Goal: Information Seeking & Learning: Learn about a topic

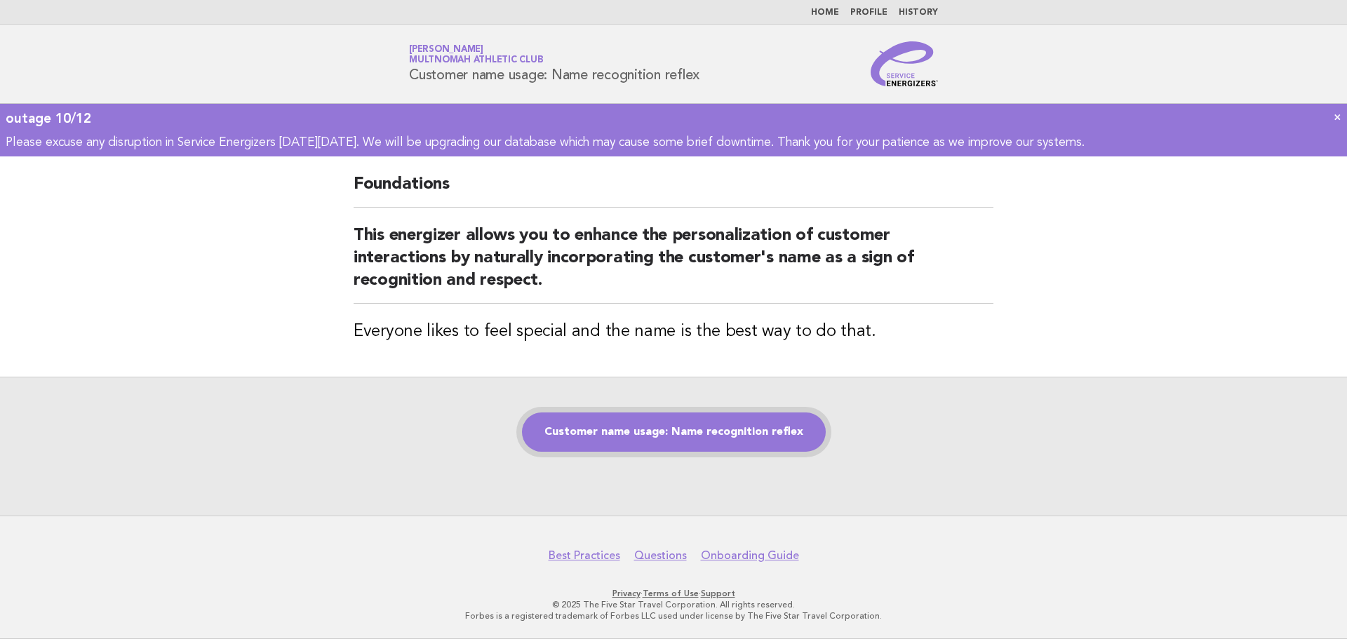
click at [662, 443] on link "Customer name usage: Name recognition reflex" at bounding box center [674, 432] width 304 height 39
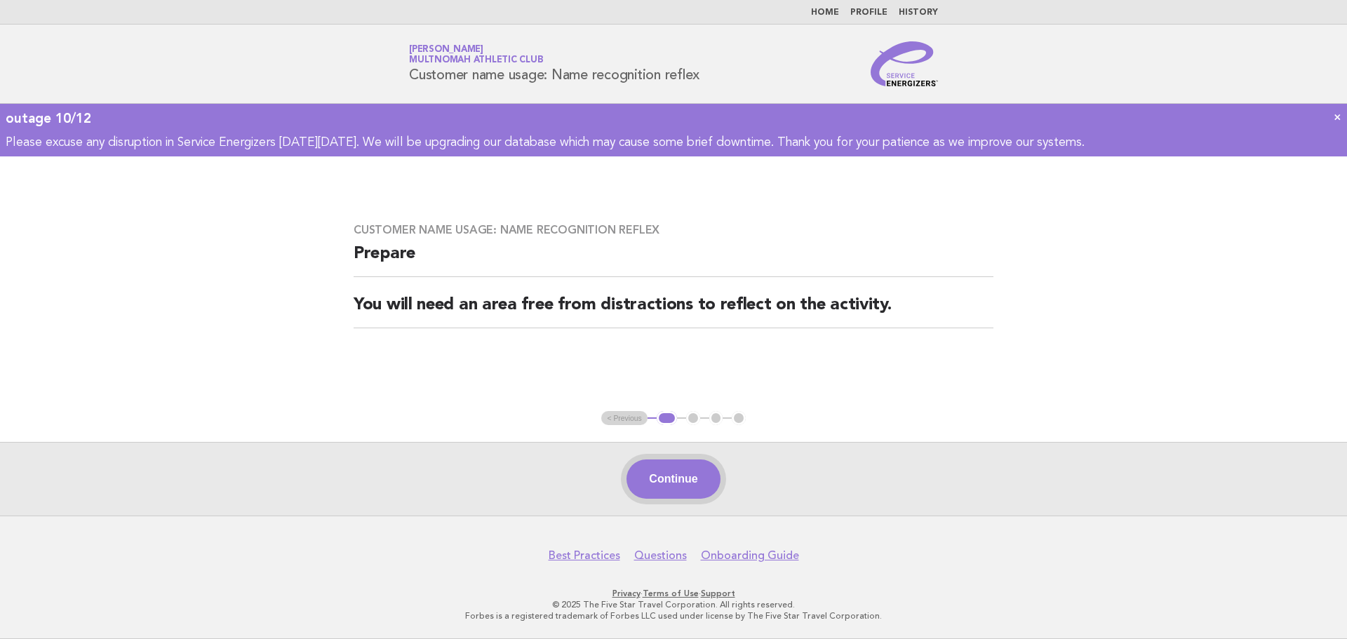
click at [676, 472] on button "Continue" at bounding box center [673, 479] width 93 height 39
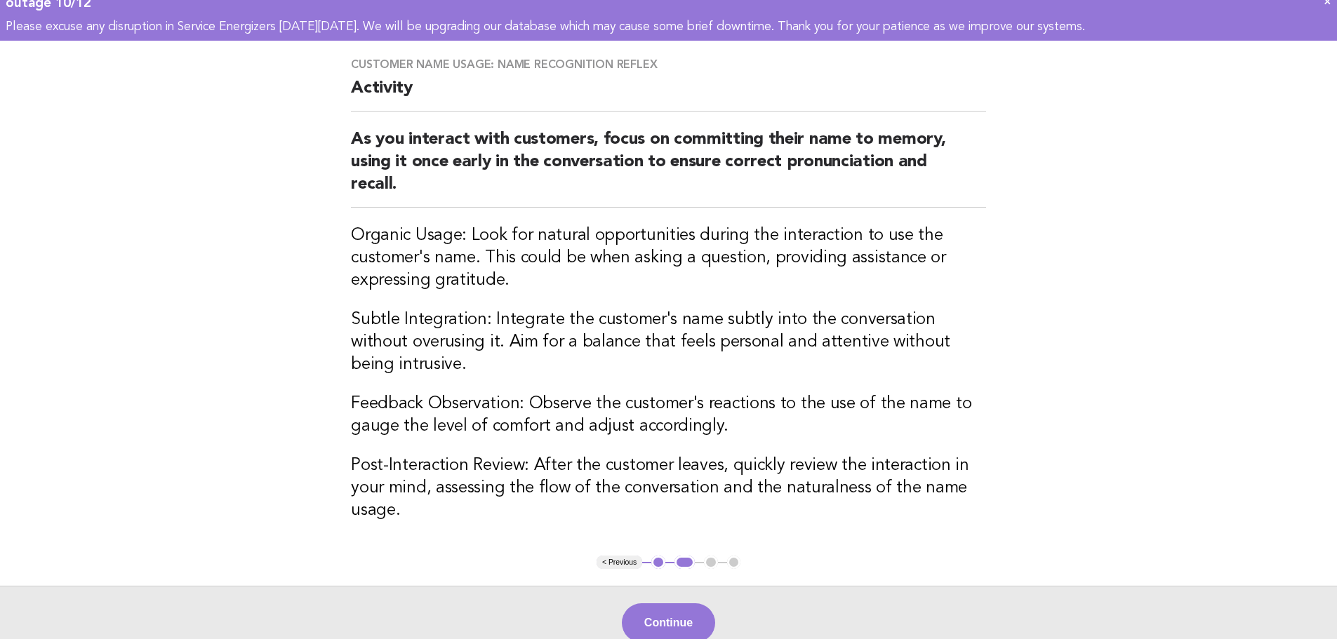
scroll to position [140, 0]
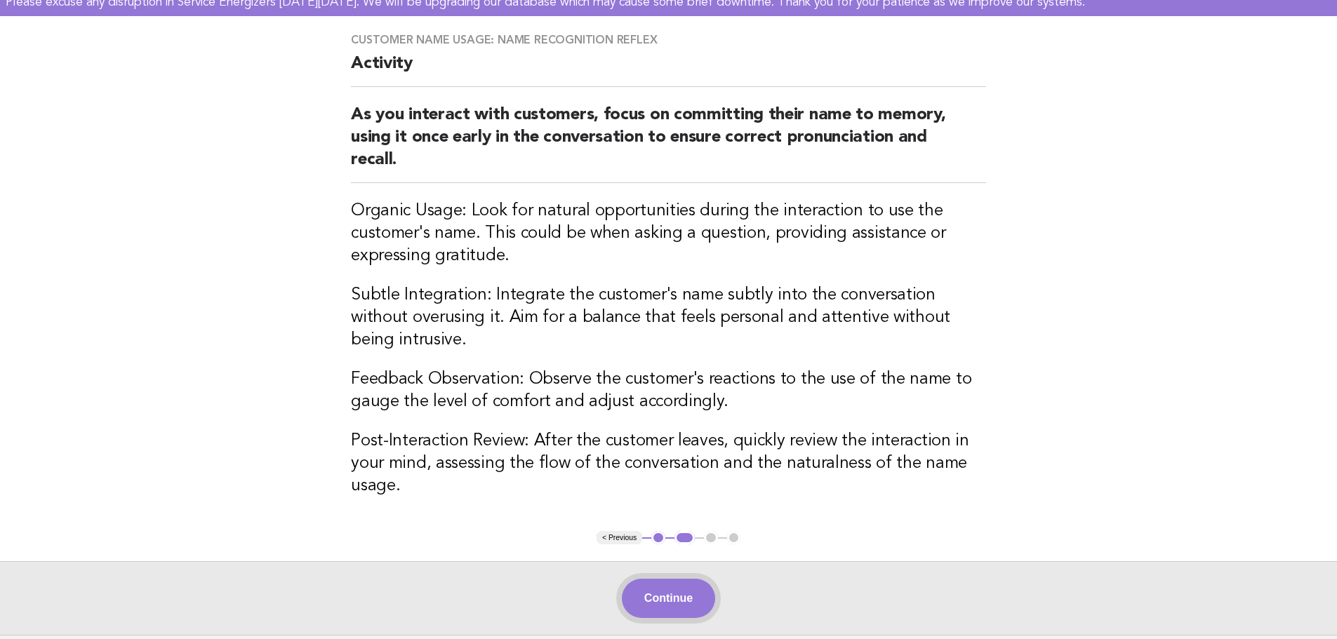
click at [677, 579] on button "Continue" at bounding box center [668, 598] width 93 height 39
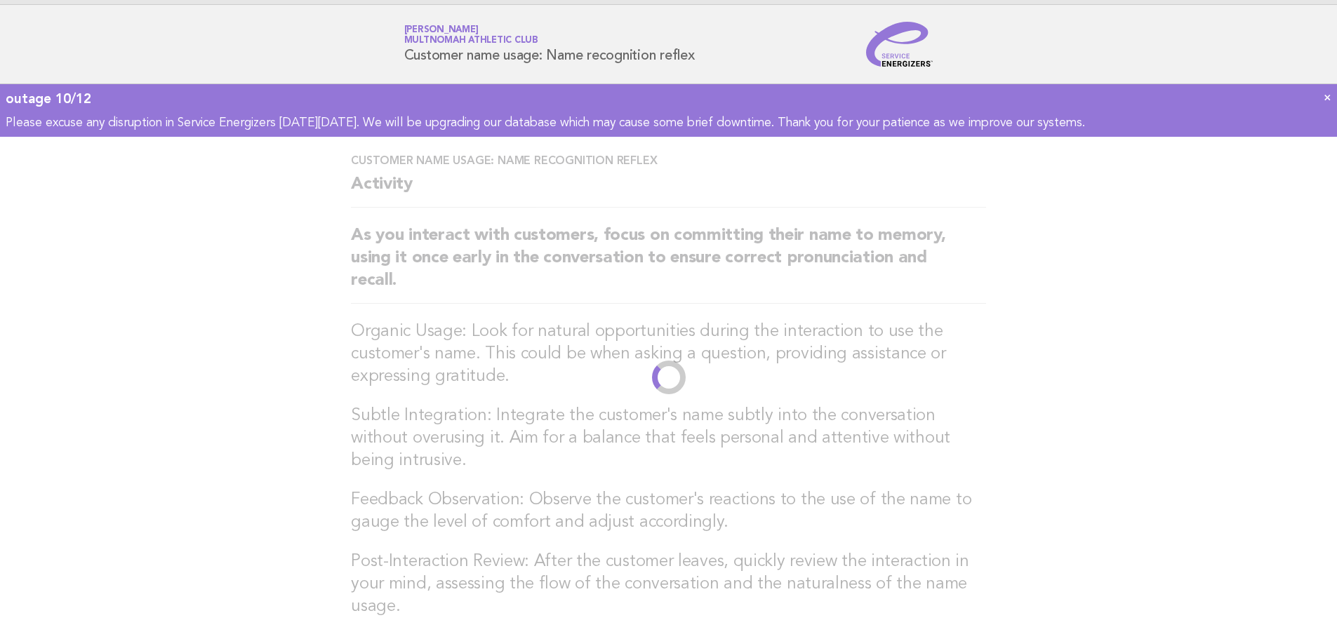
scroll to position [0, 0]
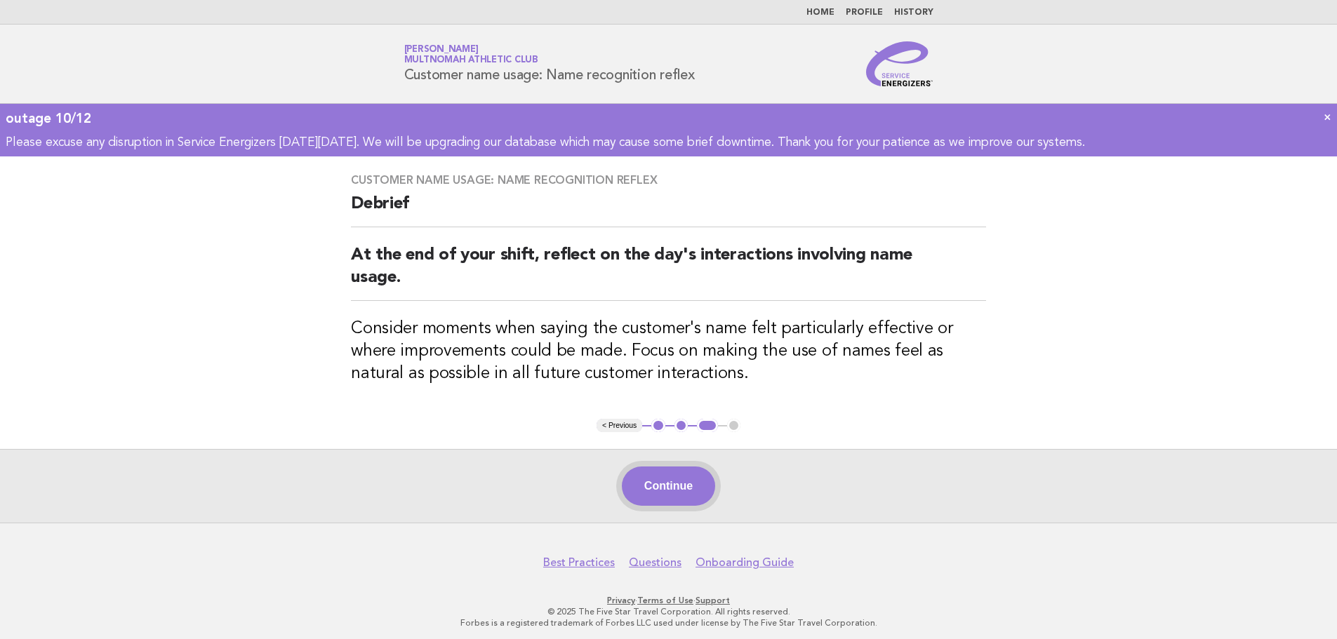
click at [705, 476] on button "Continue" at bounding box center [668, 486] width 93 height 39
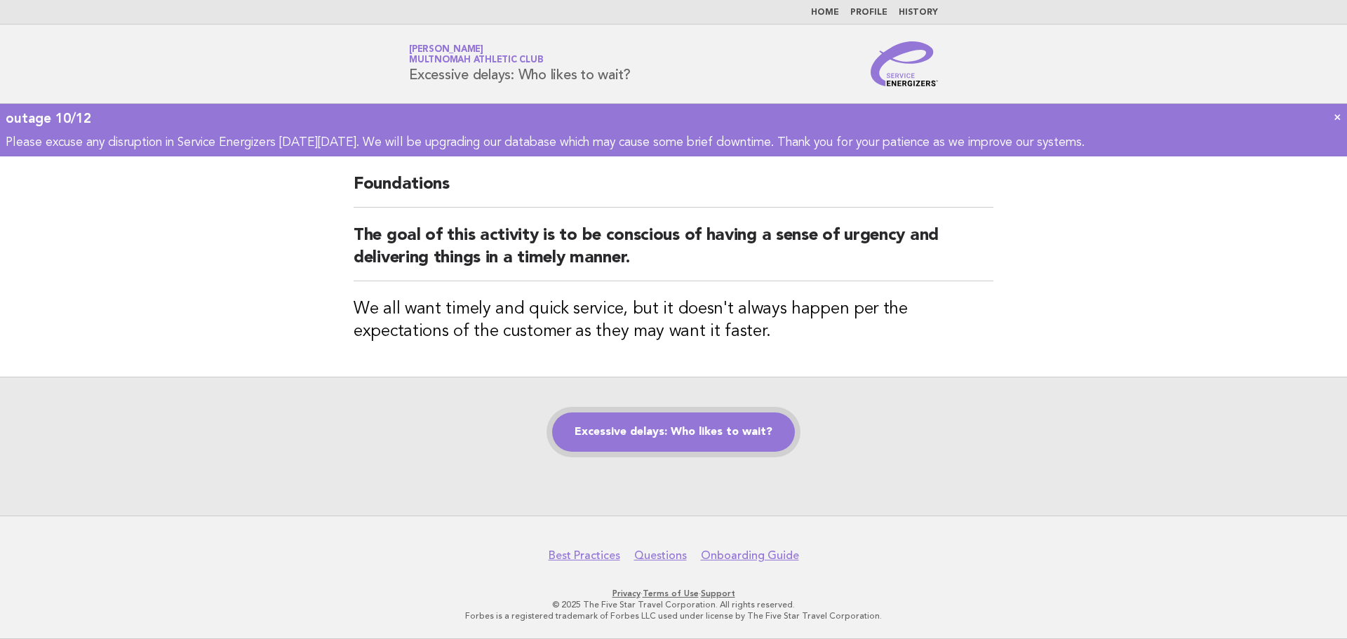
click at [595, 422] on link "Excessive delays: Who likes to wait?" at bounding box center [673, 432] width 243 height 39
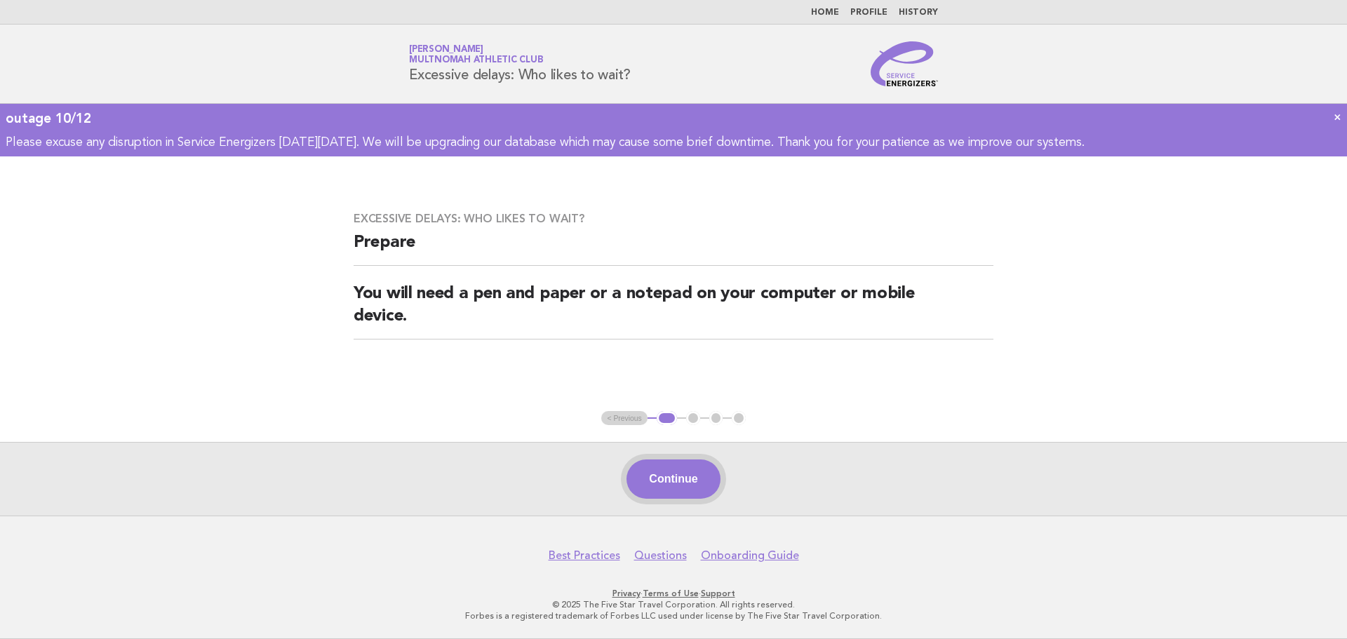
click at [671, 465] on button "Continue" at bounding box center [673, 479] width 93 height 39
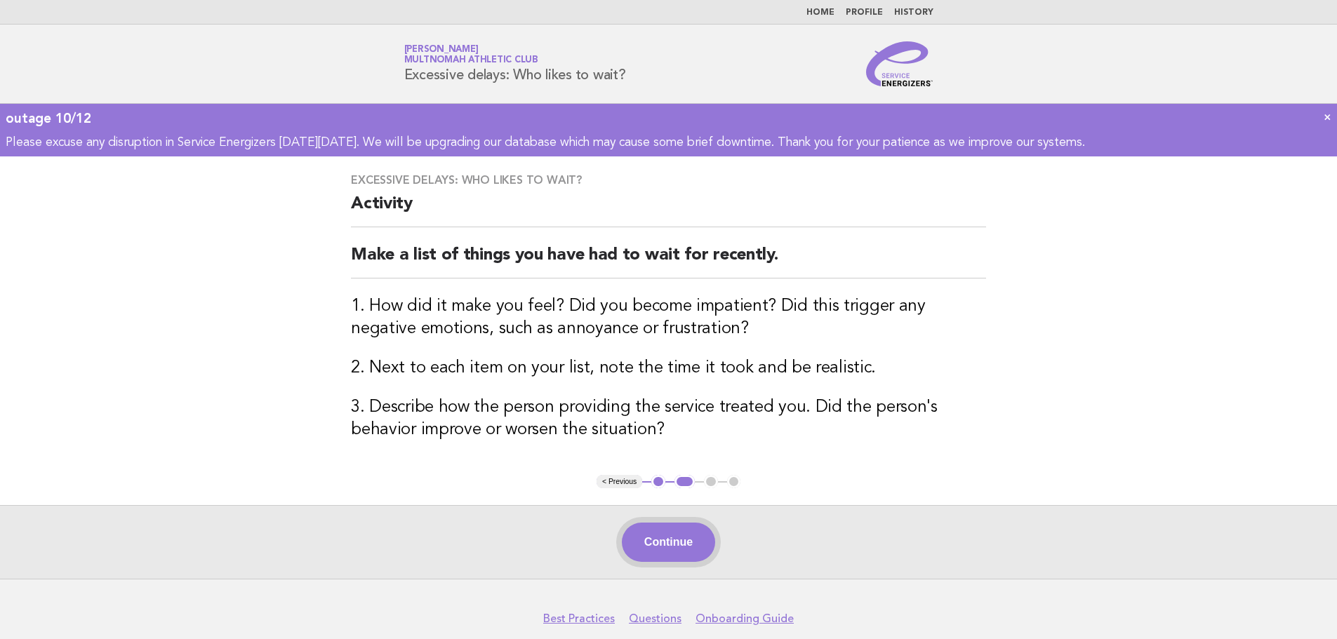
click at [641, 539] on button "Continue" at bounding box center [668, 542] width 93 height 39
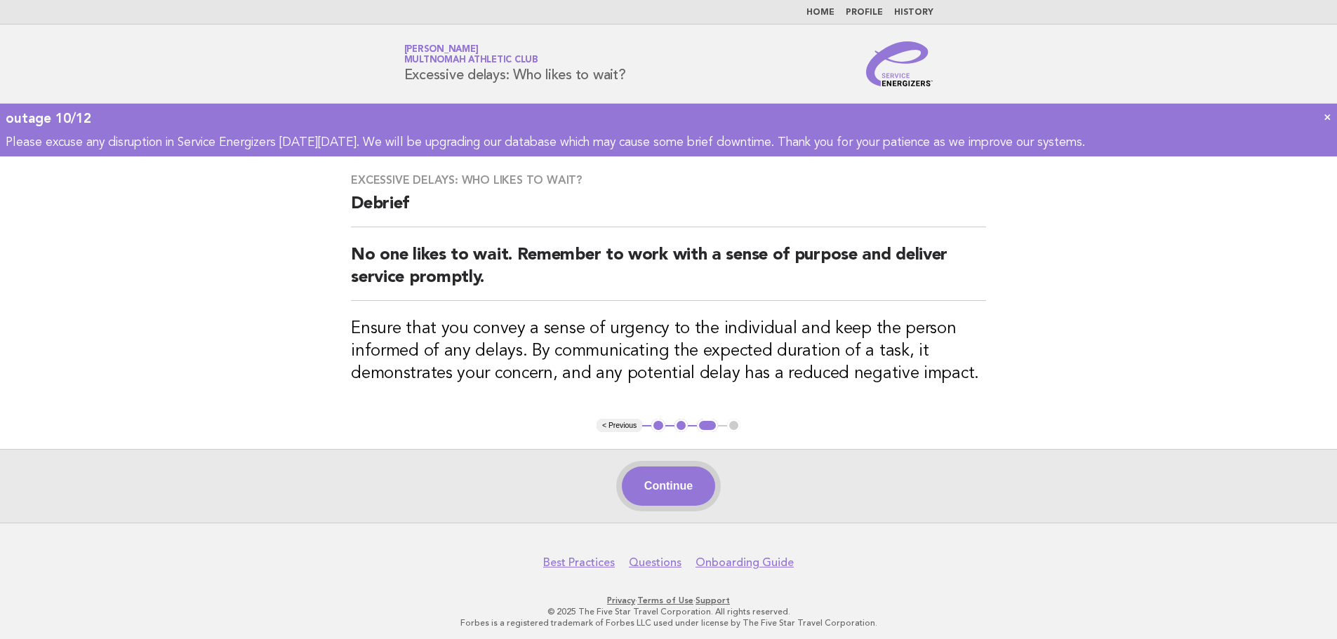
click at [664, 486] on button "Continue" at bounding box center [668, 486] width 93 height 39
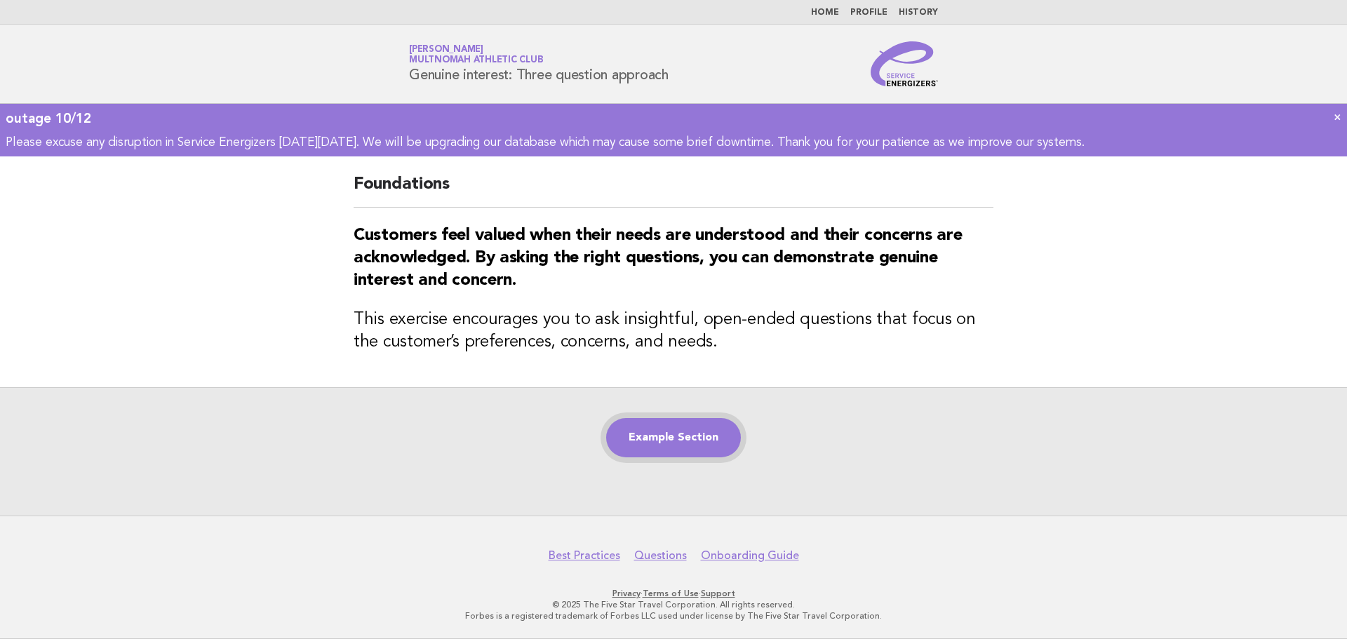
click at [686, 439] on link "Example Section" at bounding box center [673, 437] width 135 height 39
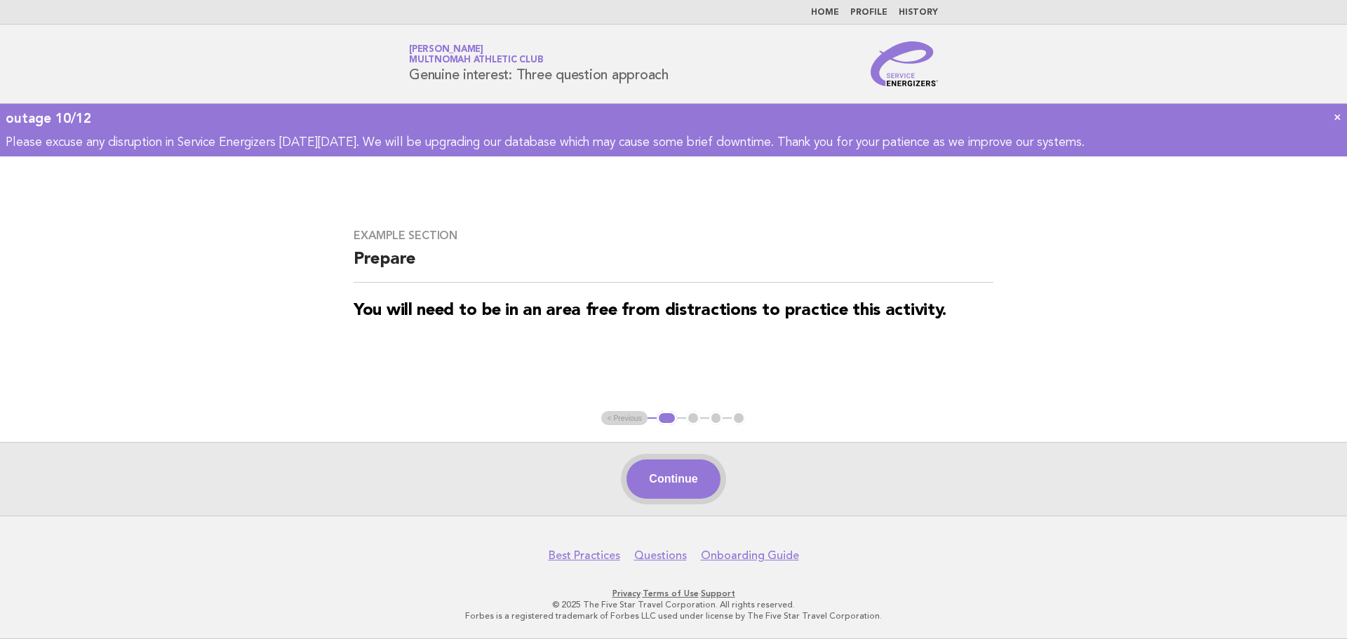
click at [702, 474] on button "Continue" at bounding box center [673, 479] width 93 height 39
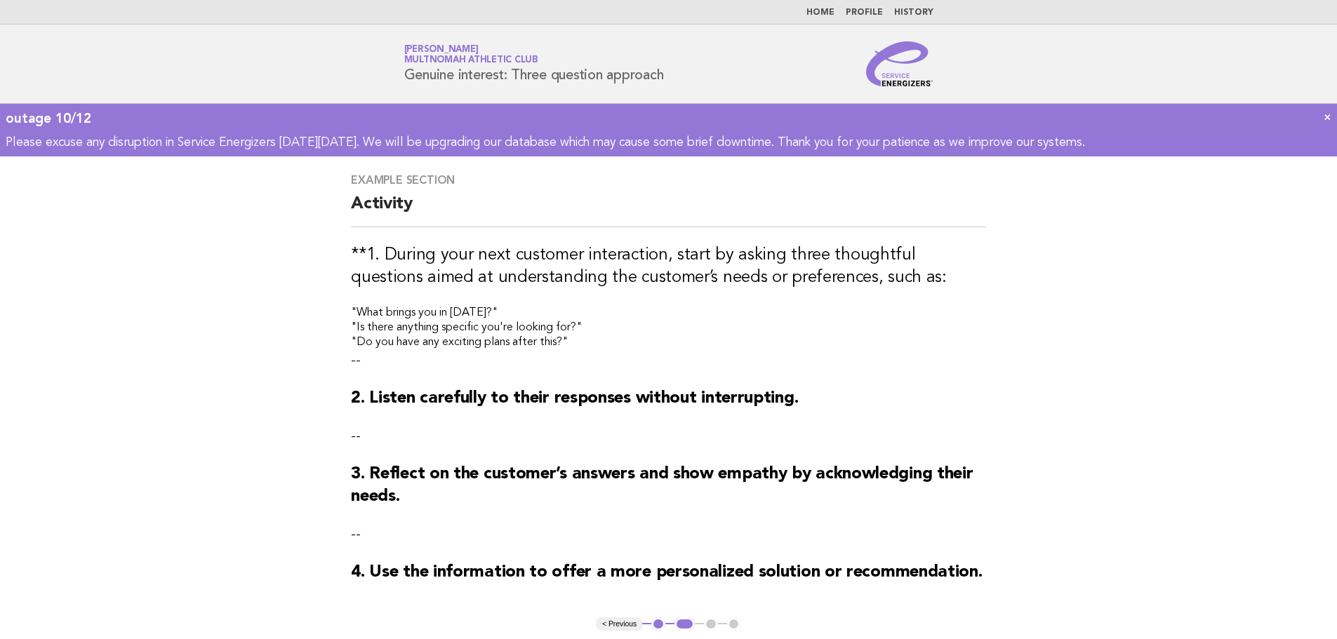
scroll to position [70, 0]
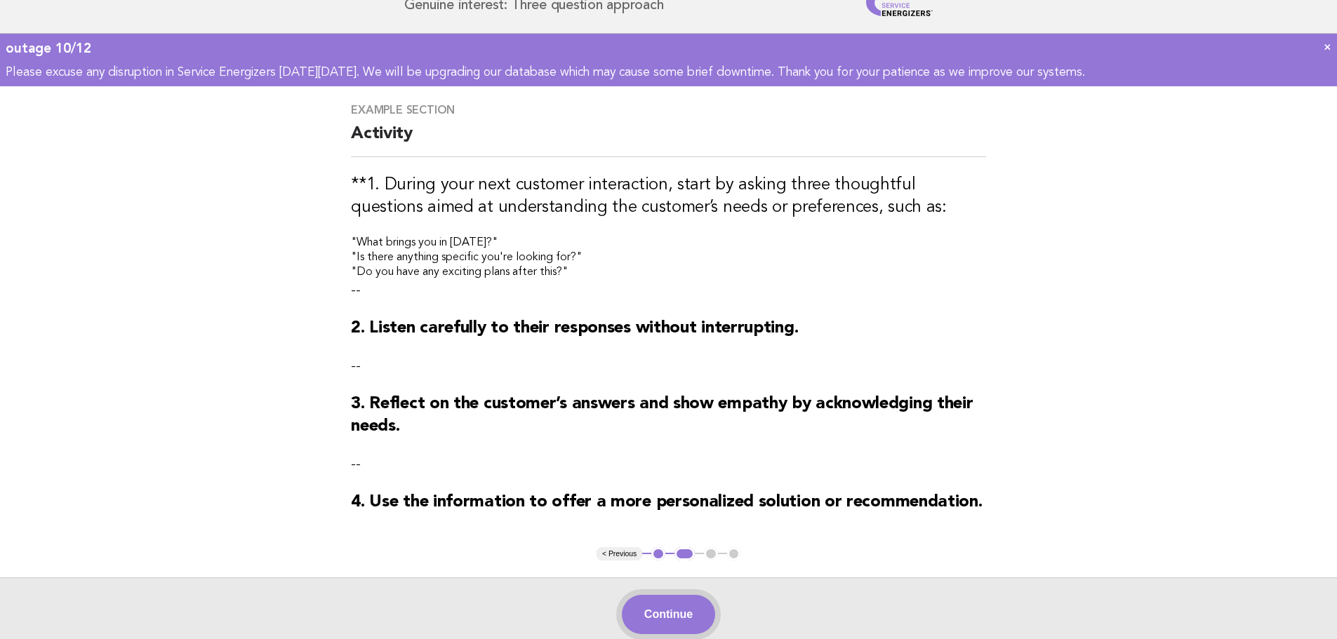
click at [680, 615] on button "Continue" at bounding box center [668, 614] width 93 height 39
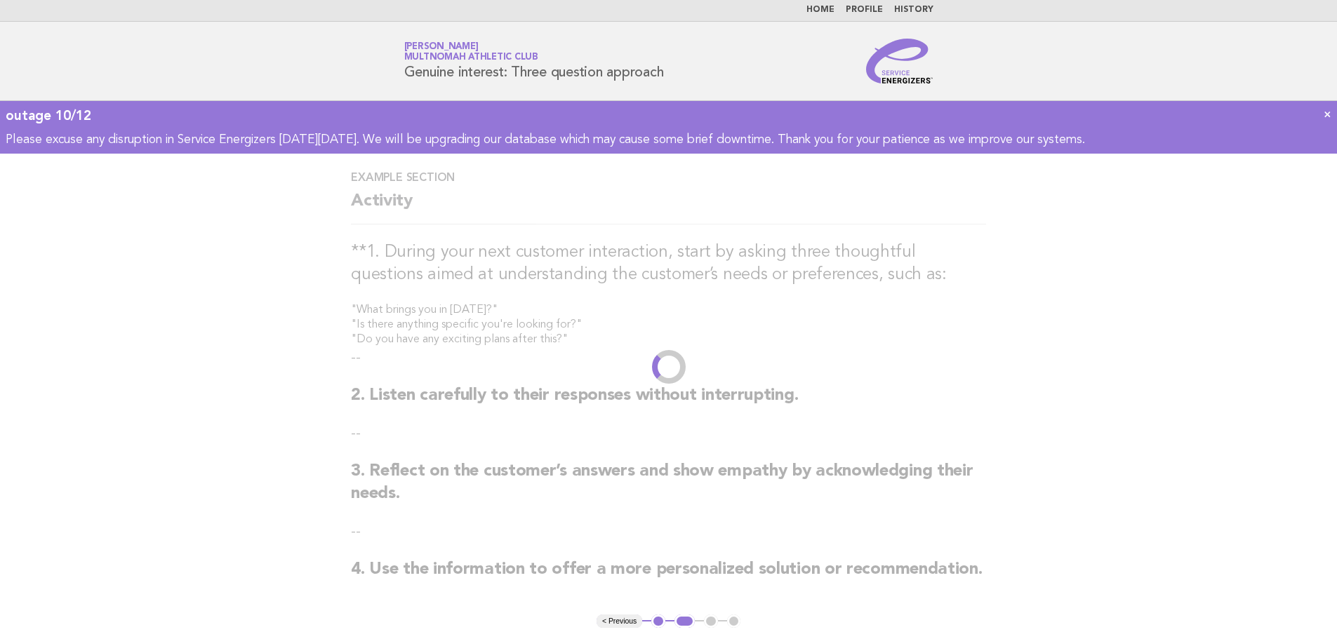
scroll to position [0, 0]
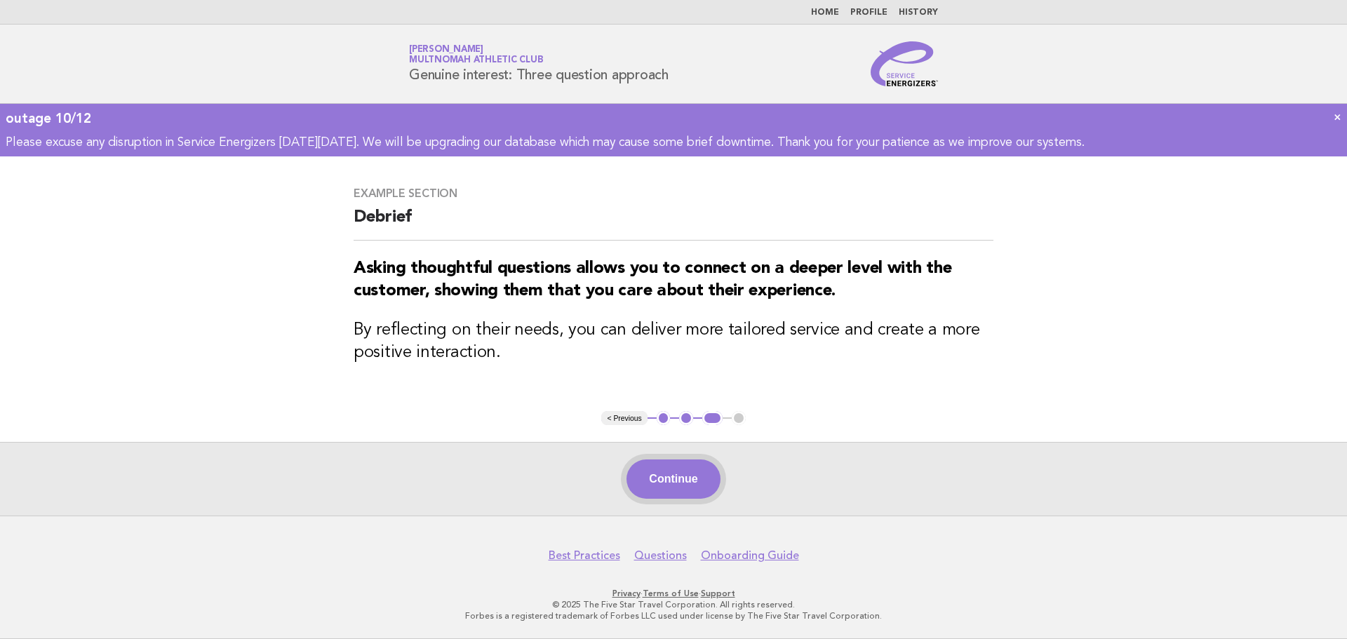
click at [682, 479] on button "Continue" at bounding box center [673, 479] width 93 height 39
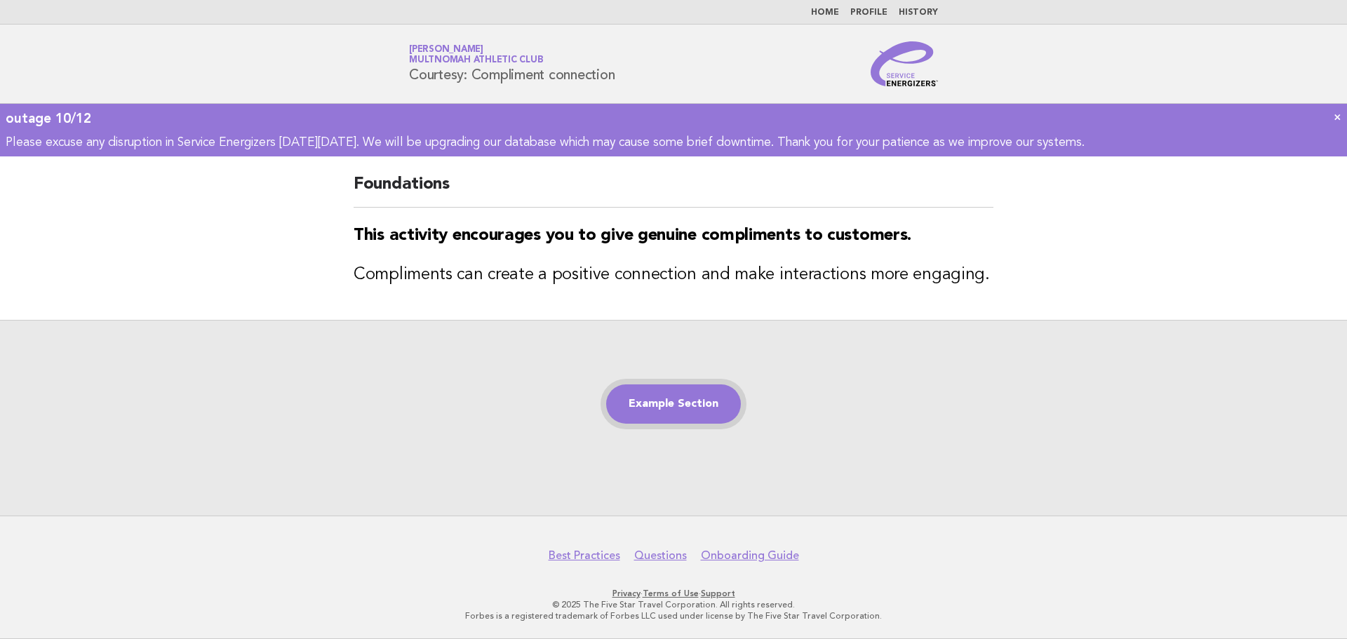
click at [700, 387] on link "Example Section" at bounding box center [673, 404] width 135 height 39
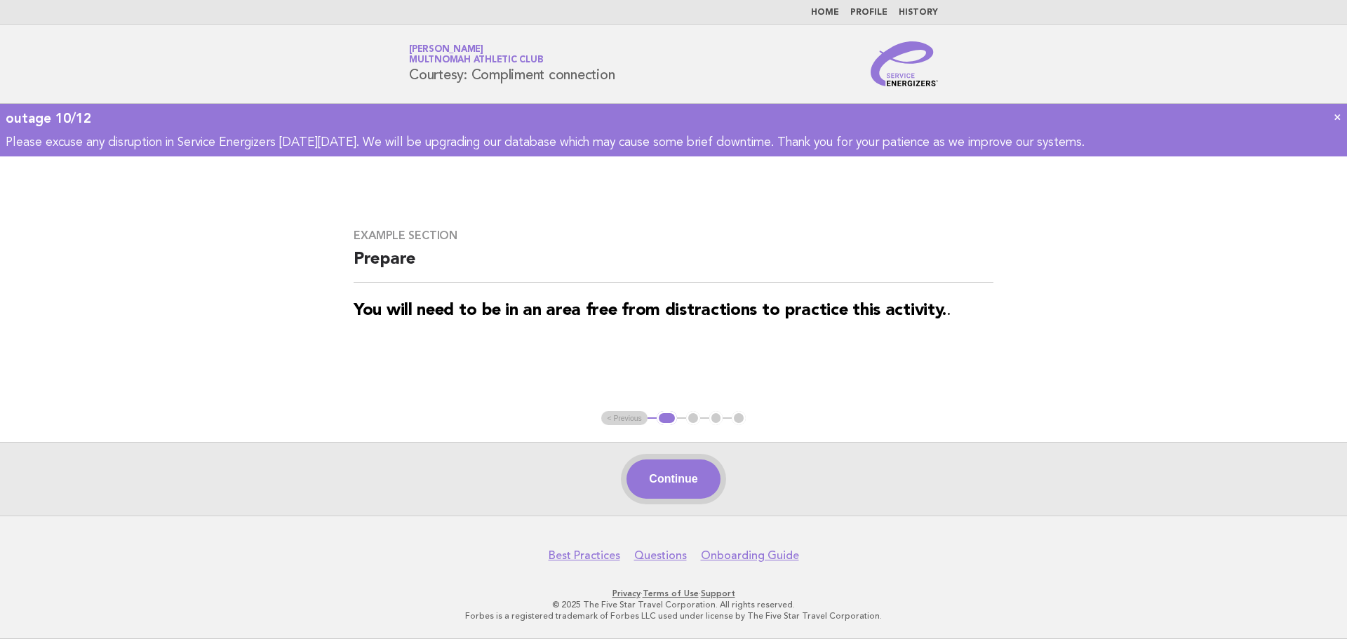
click at [697, 491] on button "Continue" at bounding box center [673, 479] width 93 height 39
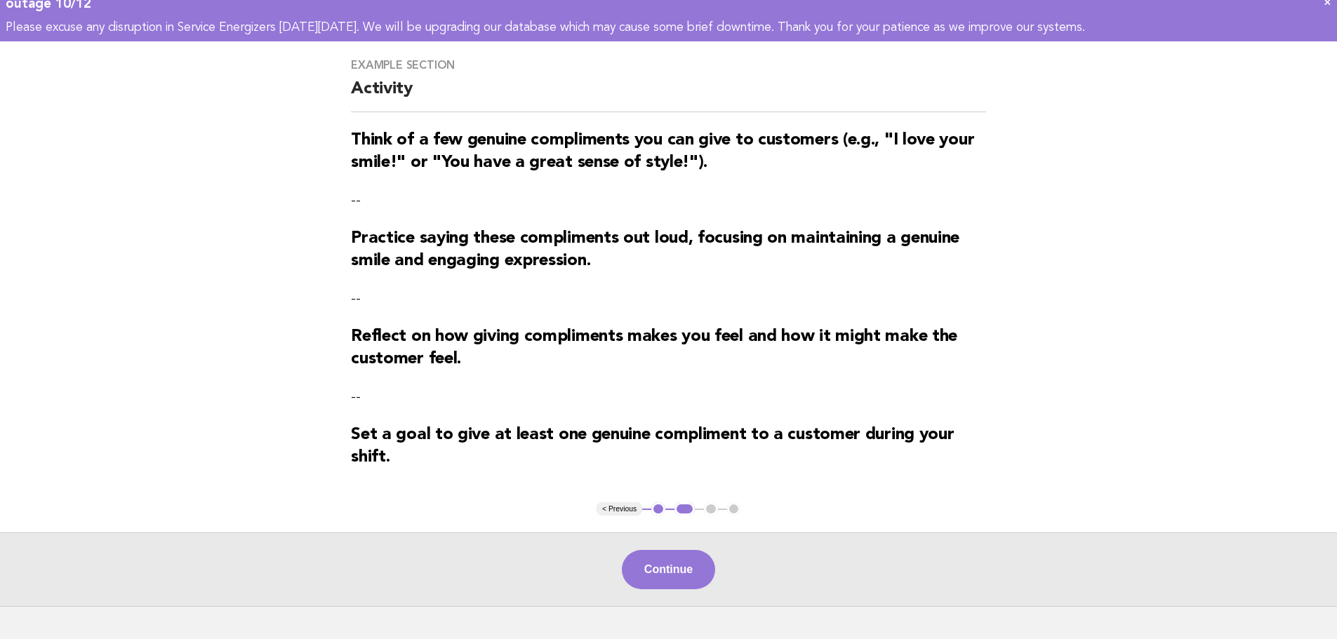
scroll to position [140, 0]
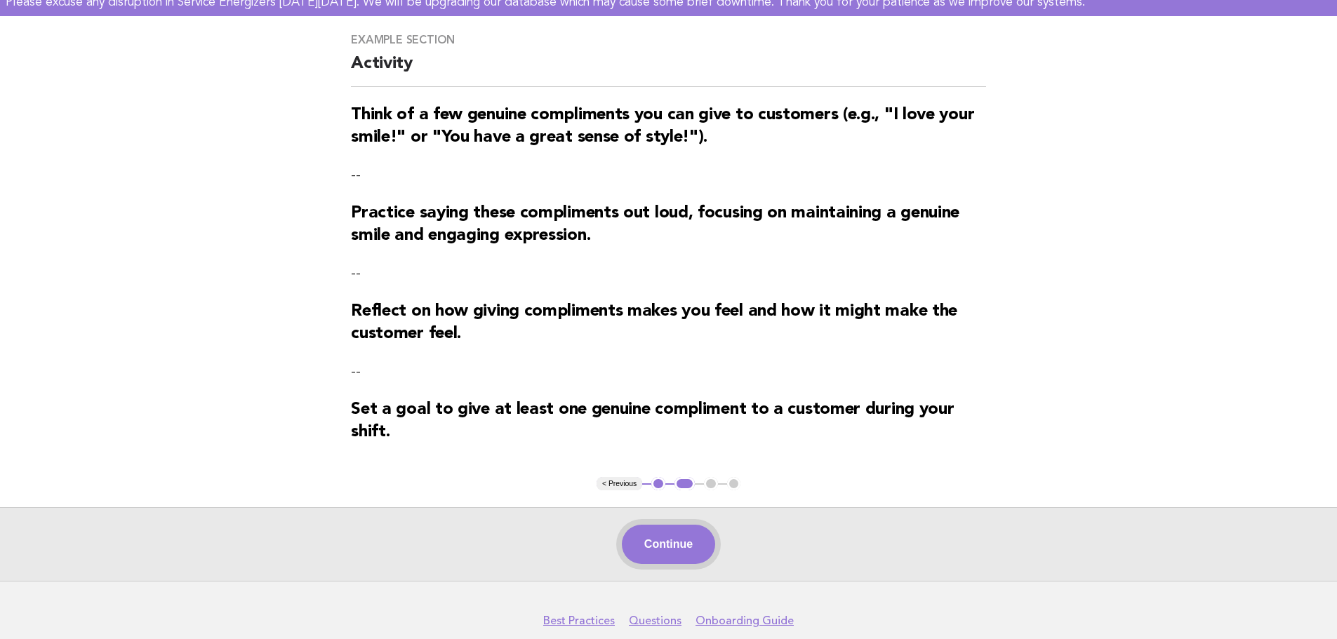
click at [678, 547] on button "Continue" at bounding box center [668, 544] width 93 height 39
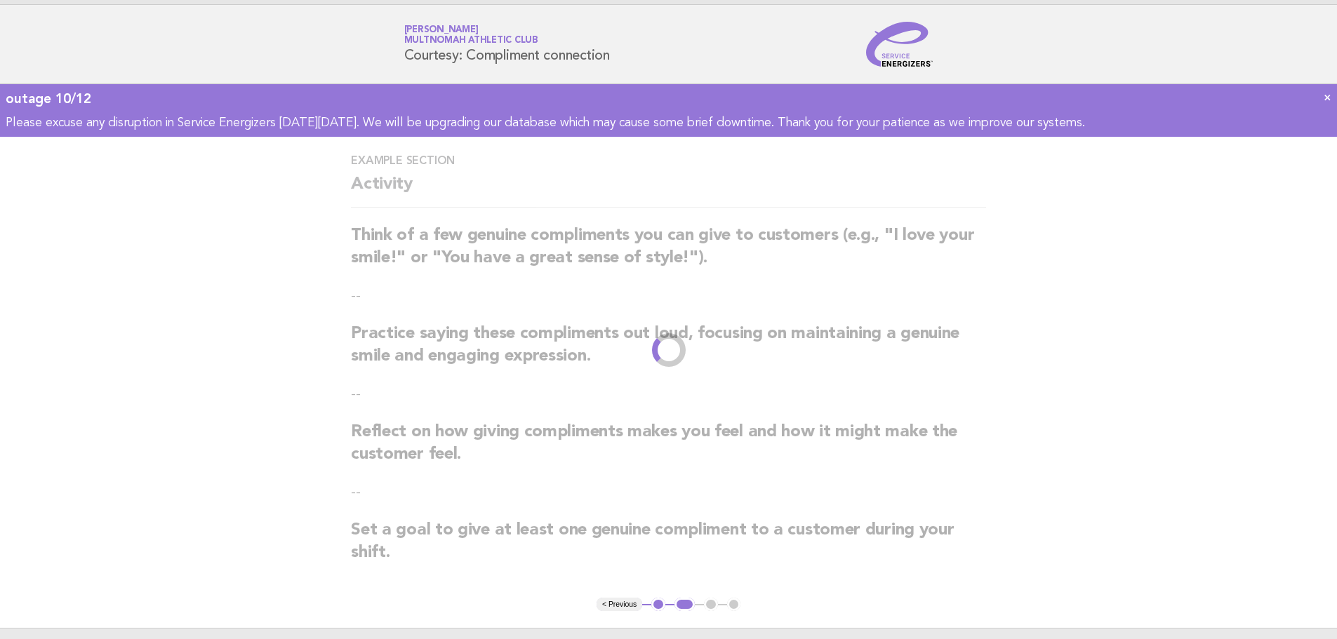
scroll to position [0, 0]
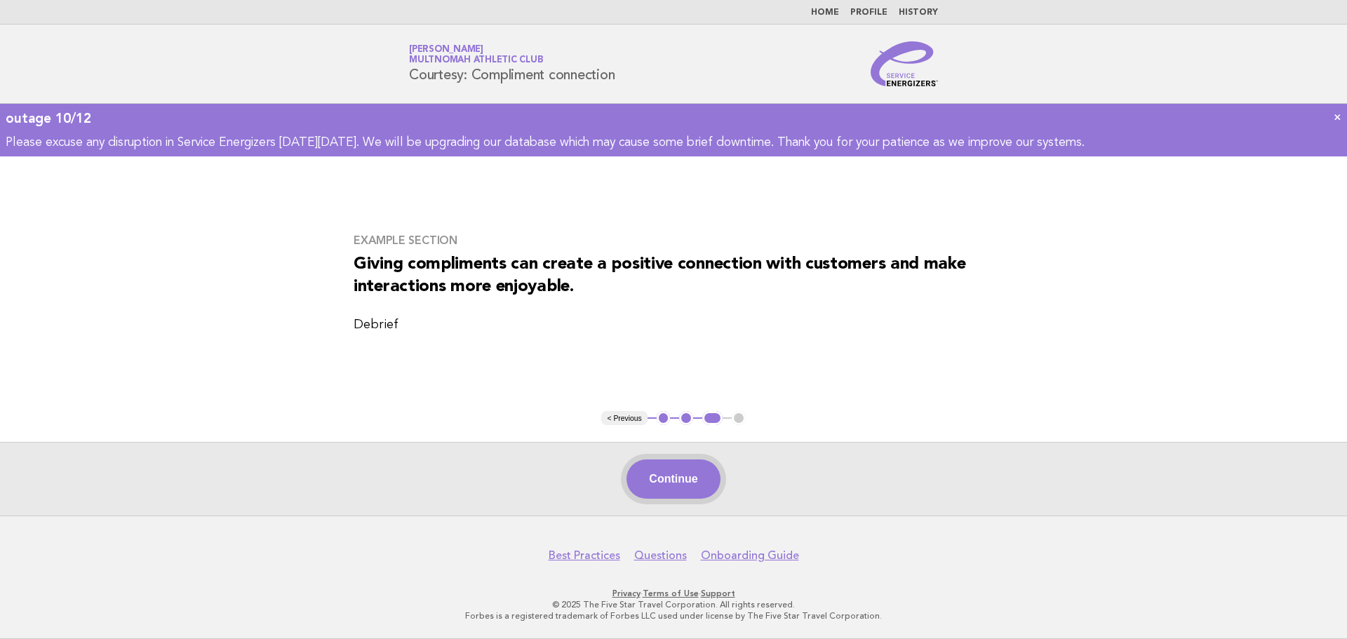
click at [666, 484] on button "Continue" at bounding box center [673, 479] width 93 height 39
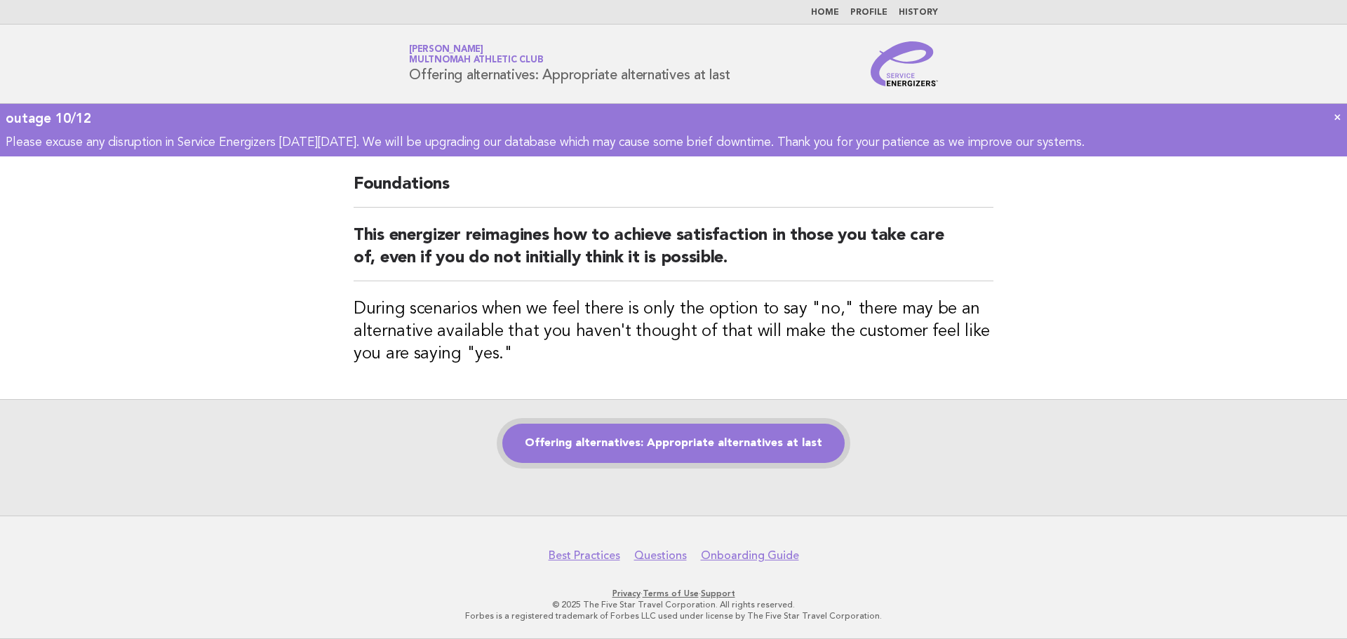
click at [693, 446] on link "Offering alternatives: Appropriate alternatives at last" at bounding box center [673, 443] width 342 height 39
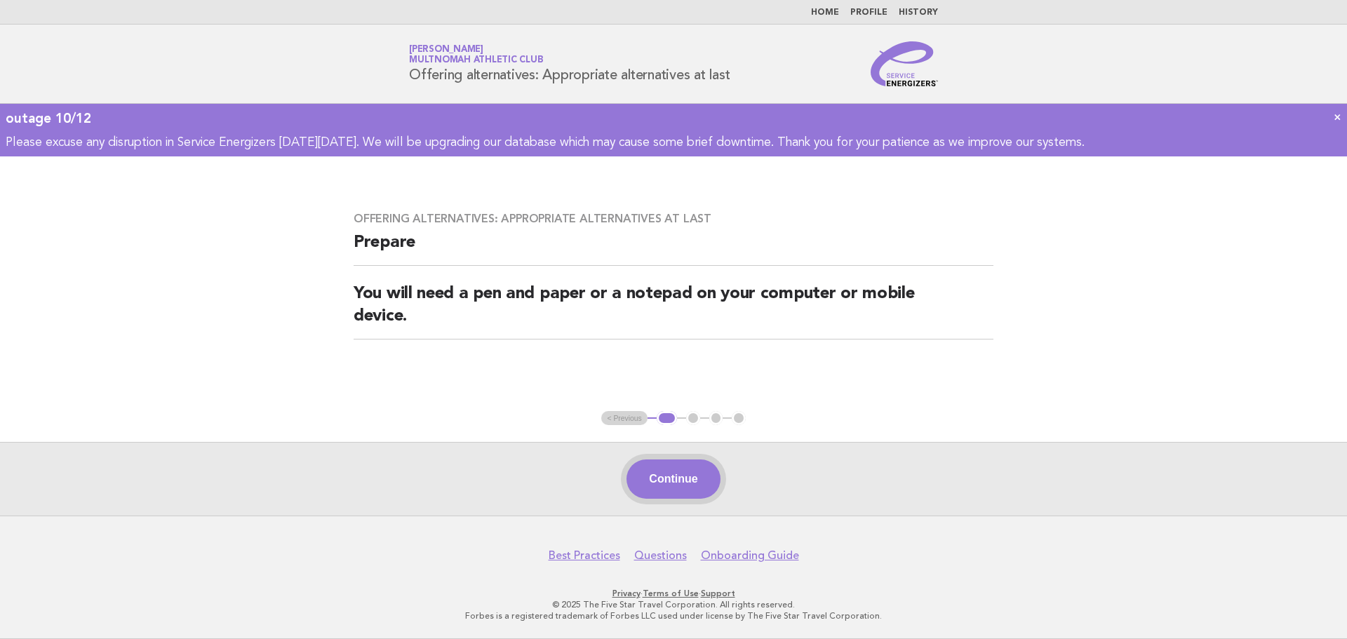
click at [693, 480] on button "Continue" at bounding box center [673, 479] width 93 height 39
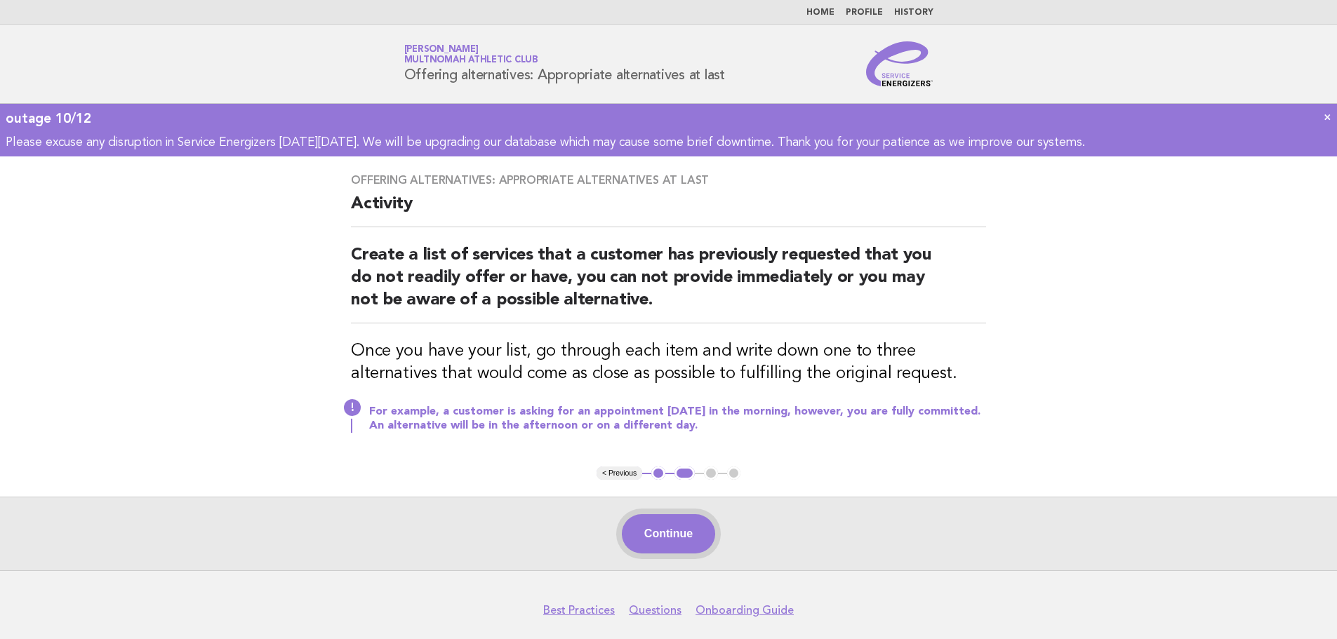
click at [691, 529] on button "Continue" at bounding box center [668, 533] width 93 height 39
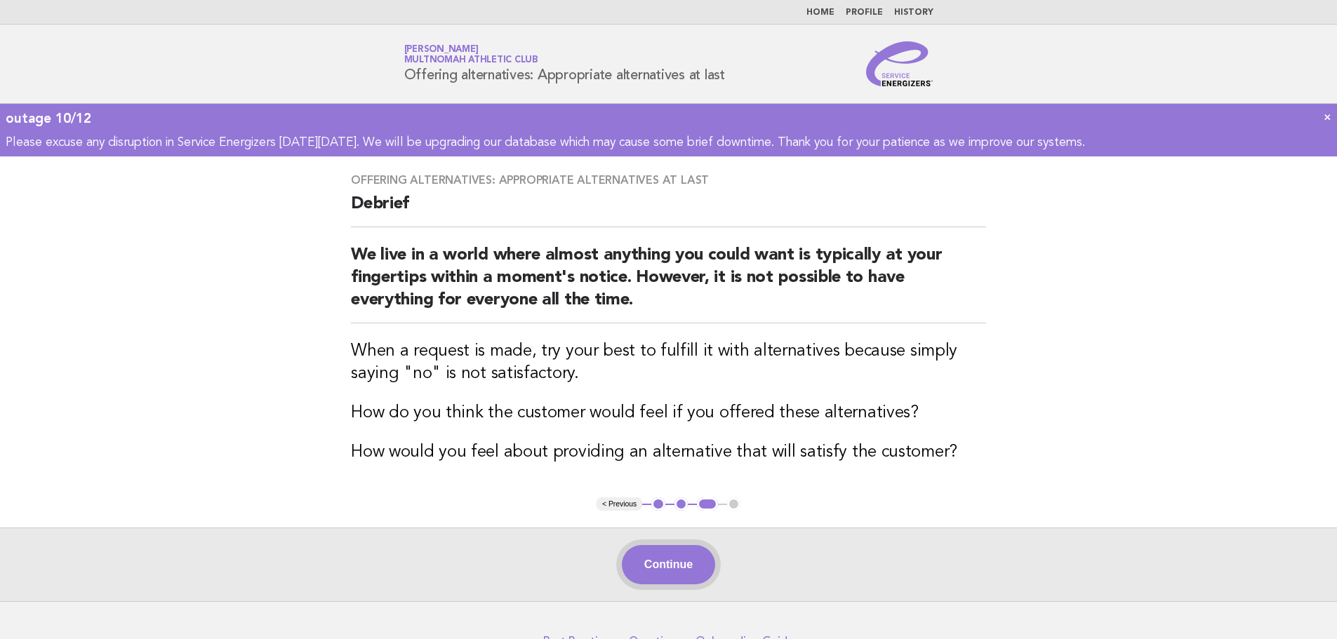
click at [691, 558] on button "Continue" at bounding box center [668, 564] width 93 height 39
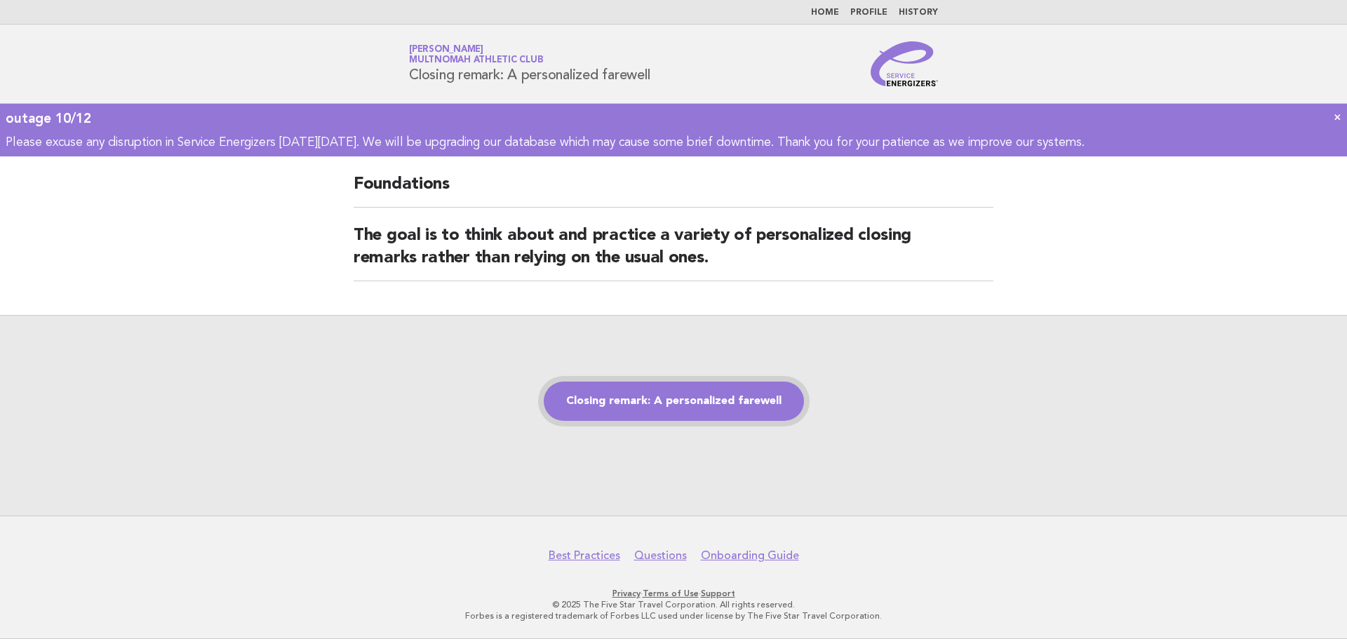
click at [758, 410] on link "Closing remark: A personalized farewell" at bounding box center [674, 401] width 260 height 39
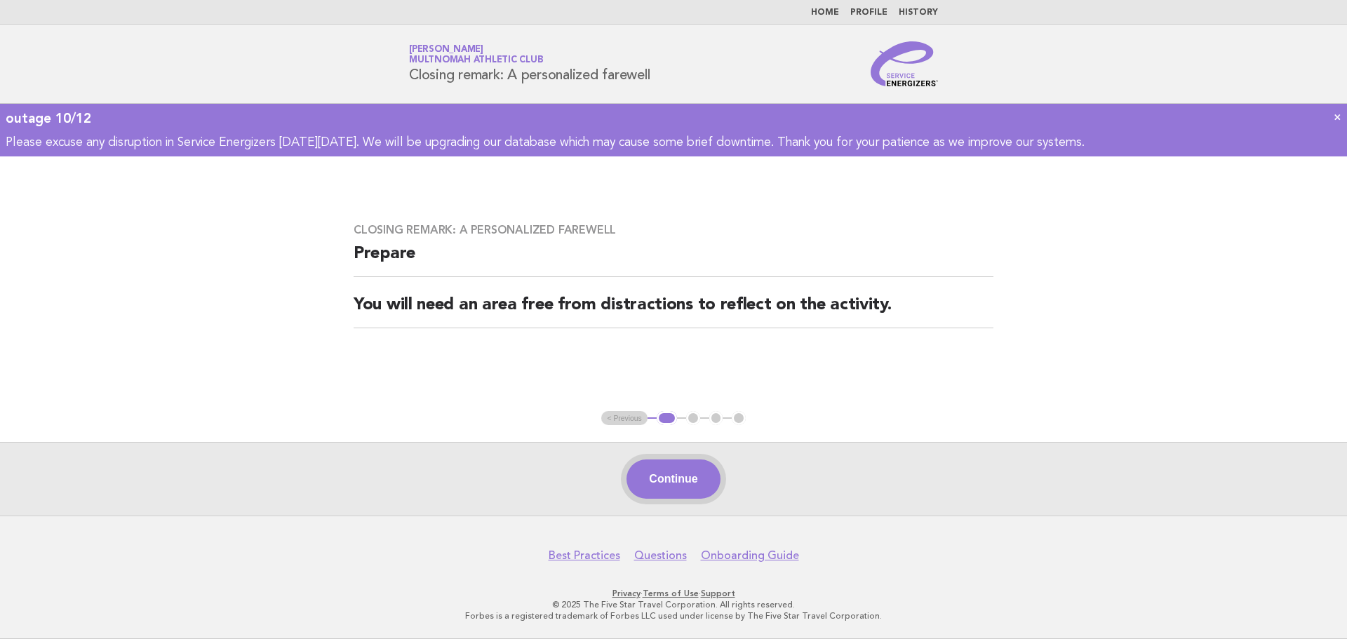
click at [675, 486] on button "Continue" at bounding box center [673, 479] width 93 height 39
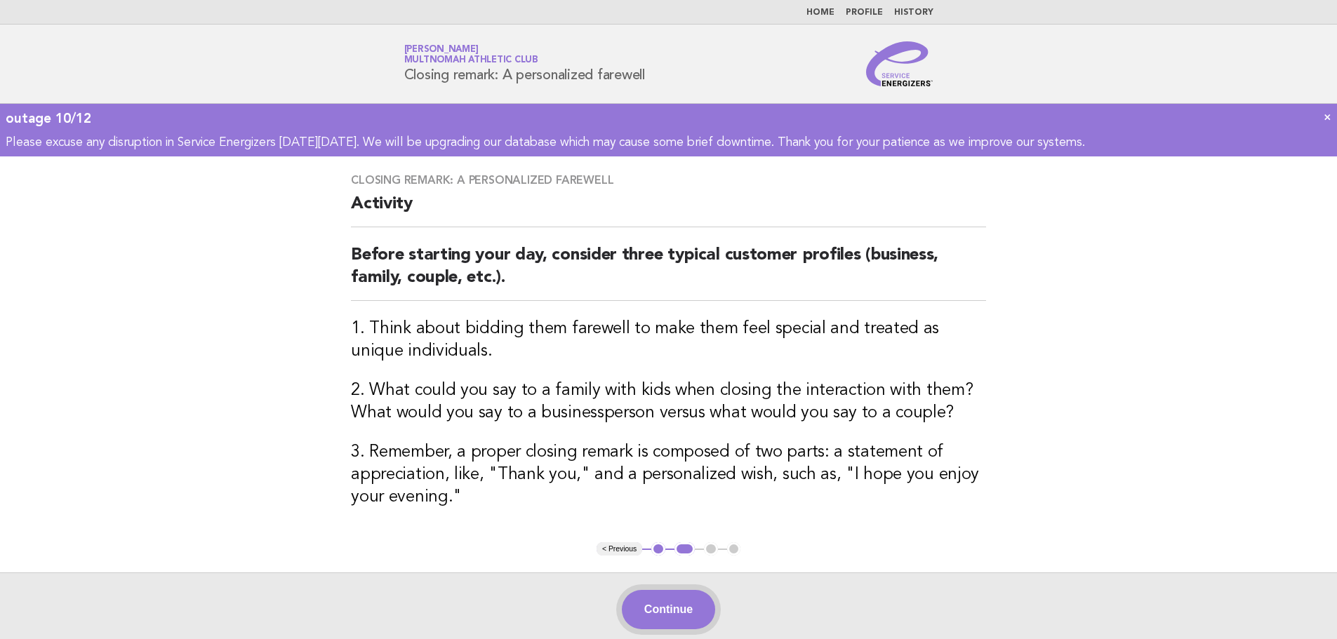
click at [686, 603] on button "Continue" at bounding box center [668, 609] width 93 height 39
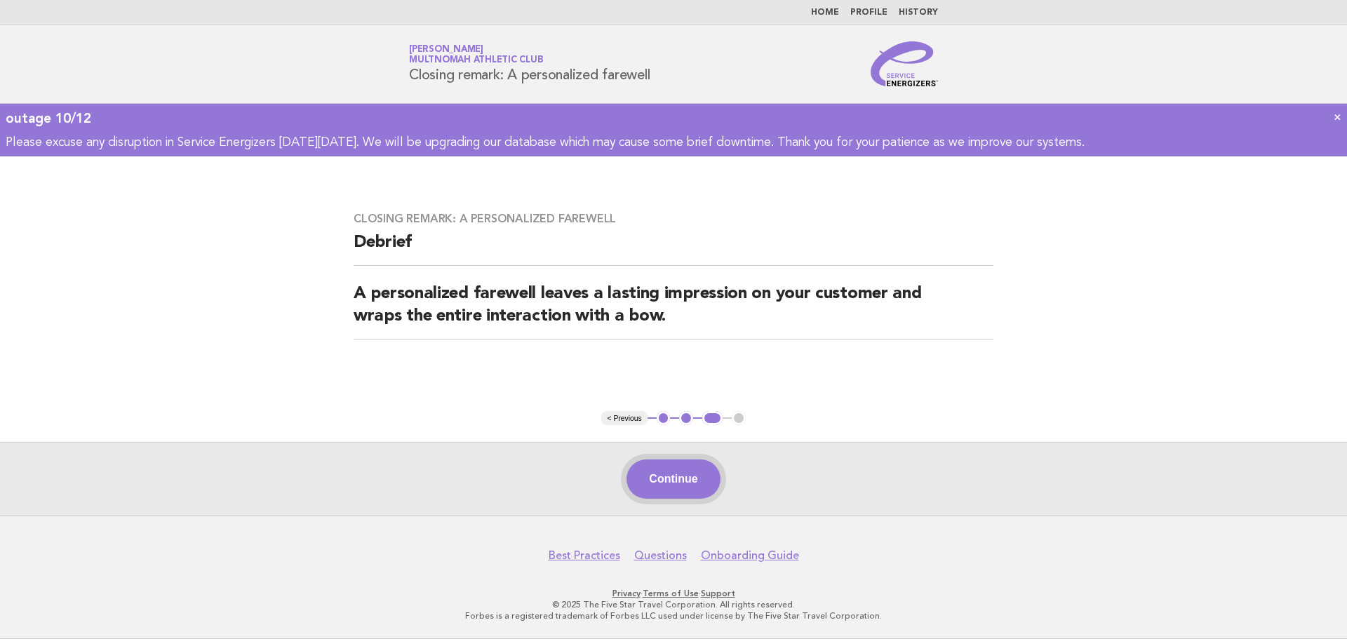
click at [682, 490] on button "Continue" at bounding box center [673, 479] width 93 height 39
